Goal: Task Accomplishment & Management: Manage account settings

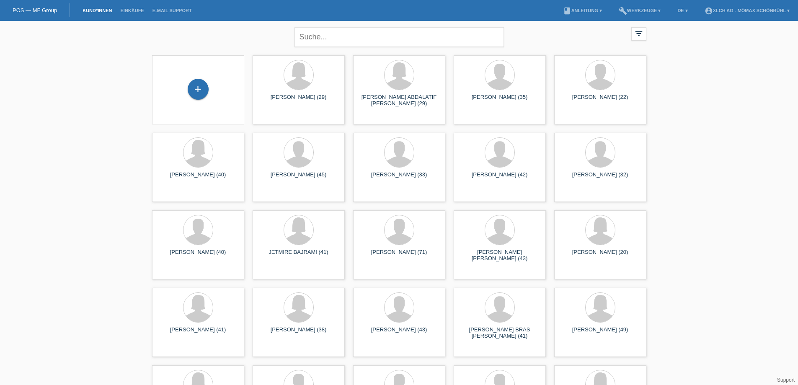
click at [138, 15] on li "Einkäufe" at bounding box center [132, 10] width 32 height 21
click at [137, 12] on link "Einkäufe" at bounding box center [132, 10] width 32 height 5
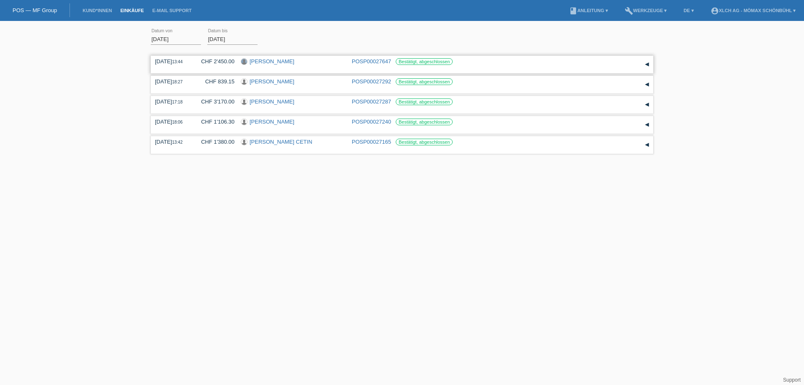
click at [247, 62] on div at bounding box center [244, 62] width 6 height 6
click at [259, 62] on link "[PERSON_NAME]" at bounding box center [272, 61] width 45 height 6
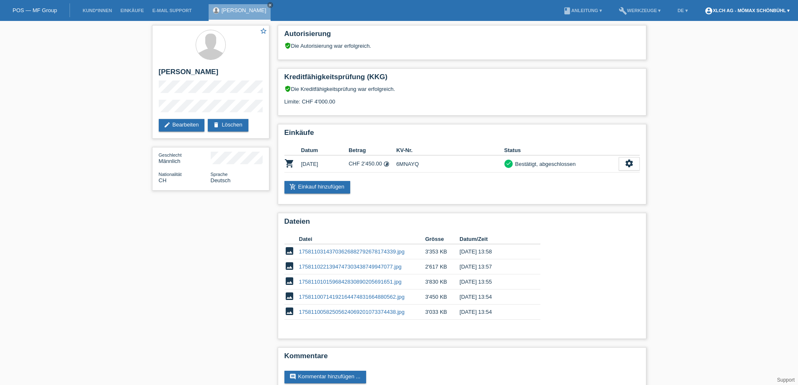
click at [741, 8] on link "account_circle XLCH AG - Mömax Schönbühl ▾" at bounding box center [747, 10] width 93 height 5
click at [698, 46] on link "Logout" at bounding box center [701, 43] width 17 height 6
